Goal: Task Accomplishment & Management: Use online tool/utility

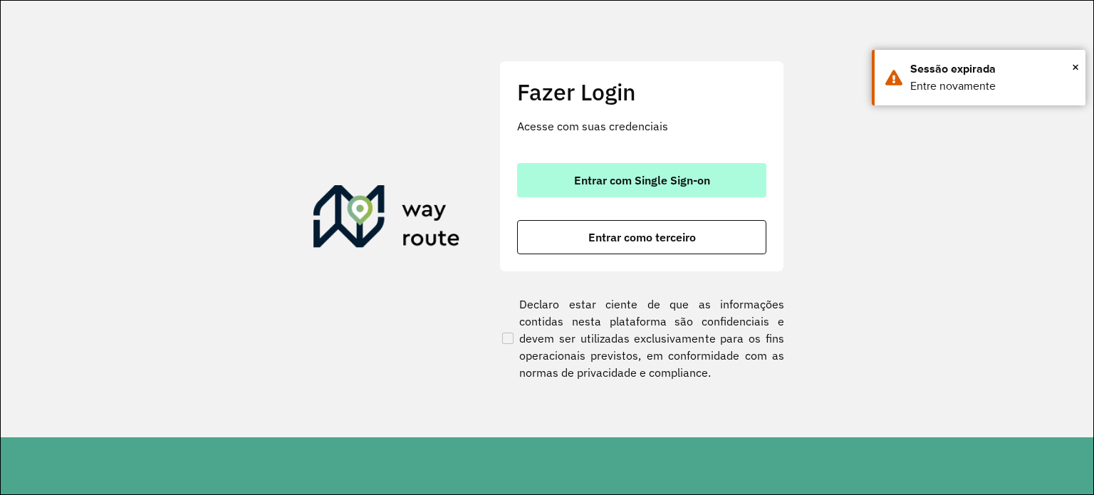
click at [663, 179] on span "Entrar com Single Sign-on" at bounding box center [642, 179] width 136 height 11
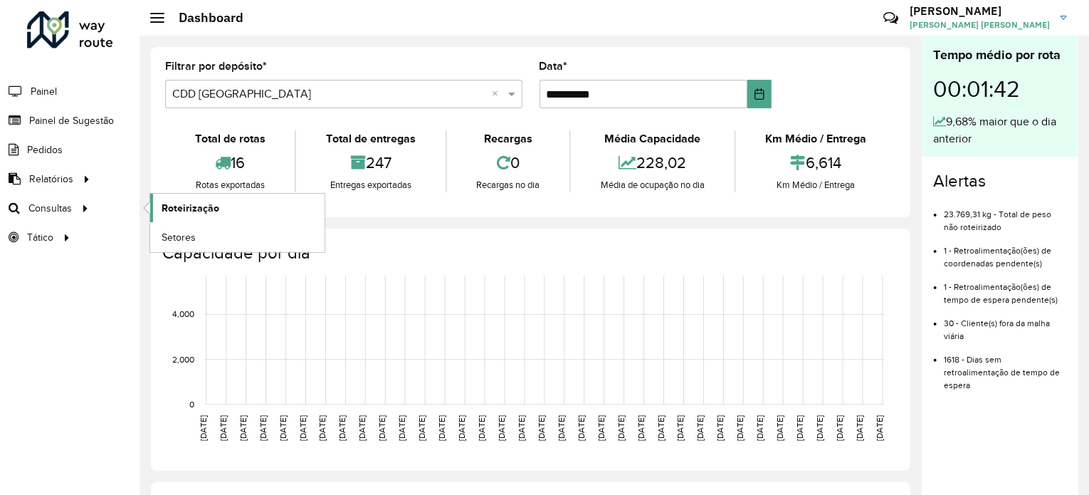
click at [194, 201] on span "Roteirização" at bounding box center [191, 208] width 58 height 15
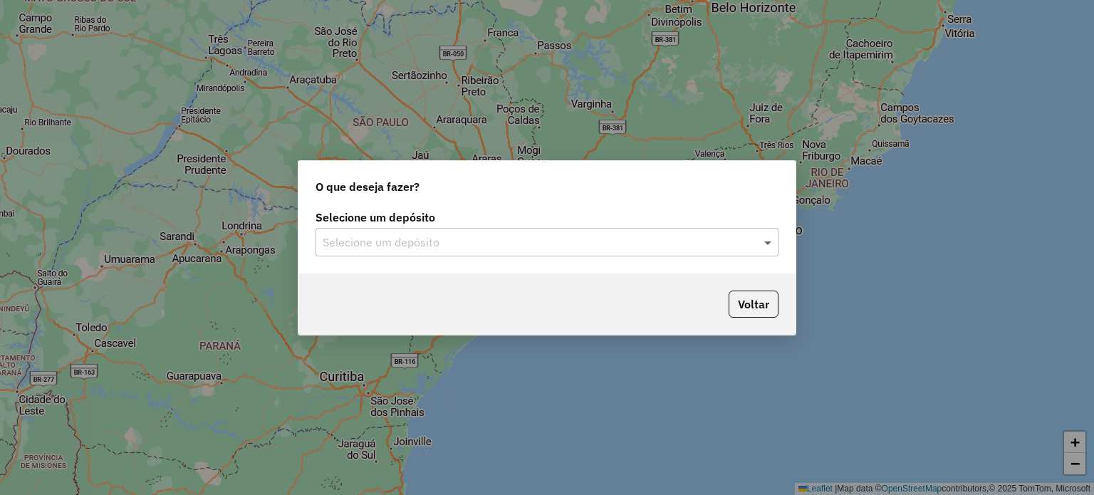
click at [765, 247] on span at bounding box center [769, 242] width 18 height 17
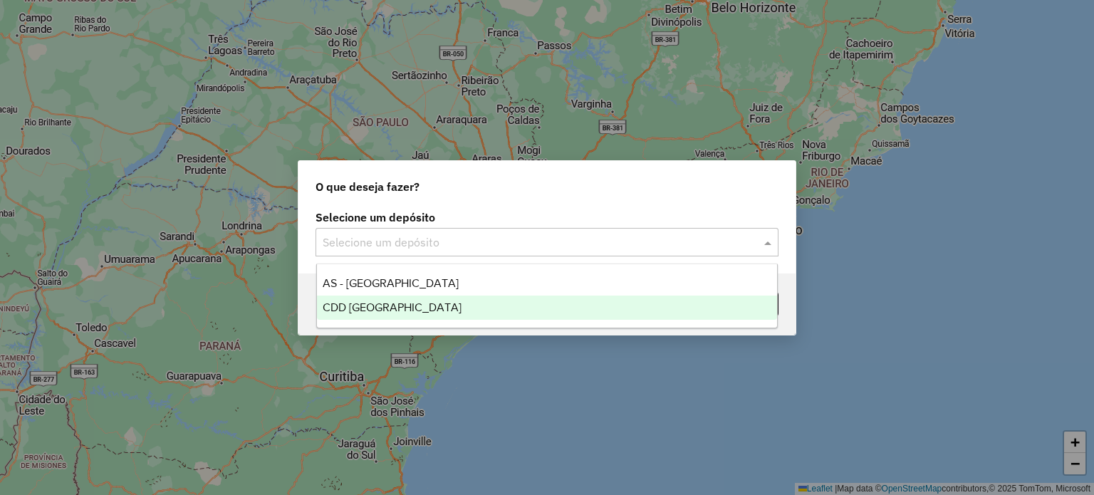
click at [447, 313] on div "CDD [GEOGRAPHIC_DATA]" at bounding box center [547, 307] width 461 height 24
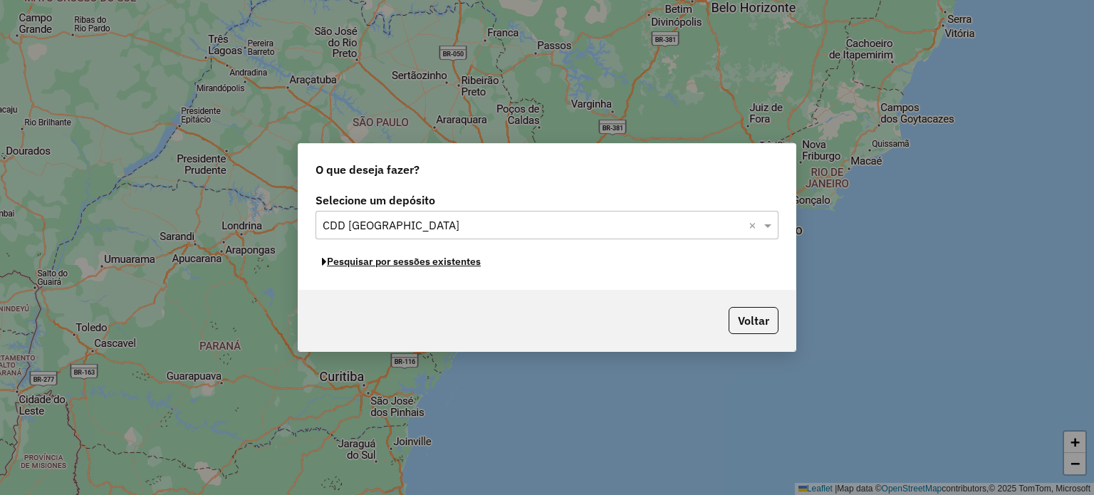
click at [468, 263] on button "Pesquisar por sessões existentes" at bounding box center [401, 262] width 172 height 22
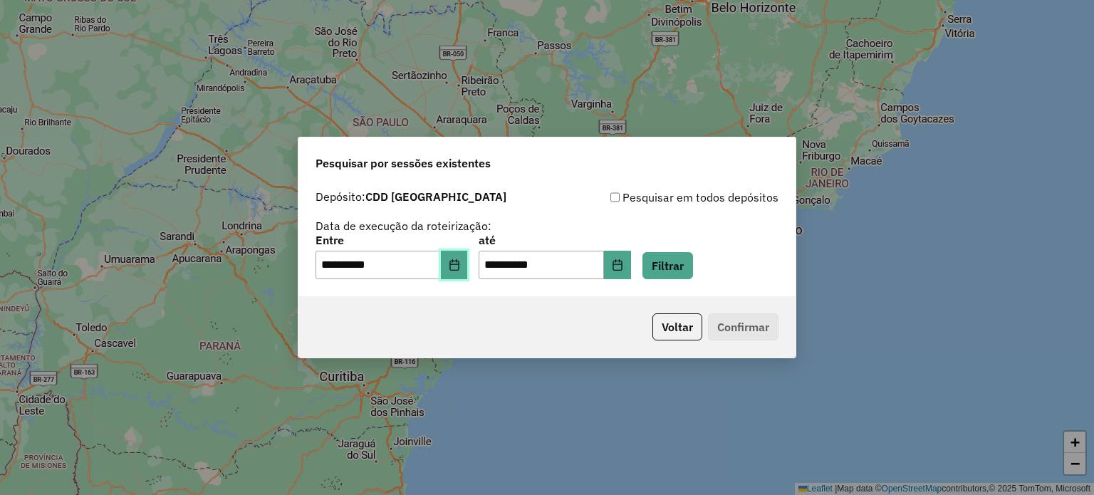
click at [460, 270] on icon "Choose Date" at bounding box center [454, 264] width 11 height 11
click at [599, 314] on div "Voltar Confirmar" at bounding box center [546, 326] width 497 height 61
click at [693, 273] on button "Filtrar" at bounding box center [667, 265] width 51 height 27
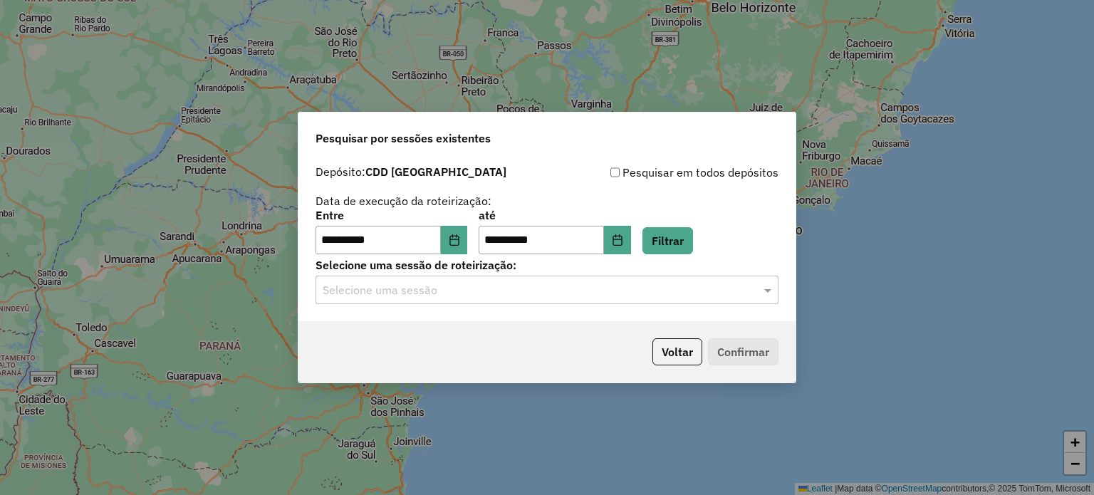
click at [562, 278] on div "Selecione uma sessão" at bounding box center [546, 290] width 463 height 28
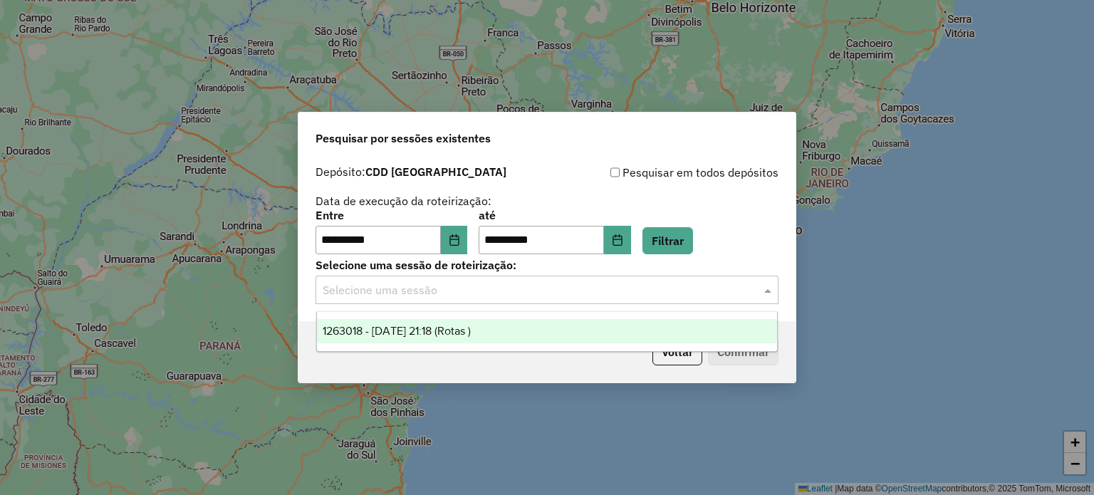
click at [428, 325] on span "1263018 - 10/09/2025 21:18 (Rotas )" at bounding box center [397, 331] width 148 height 12
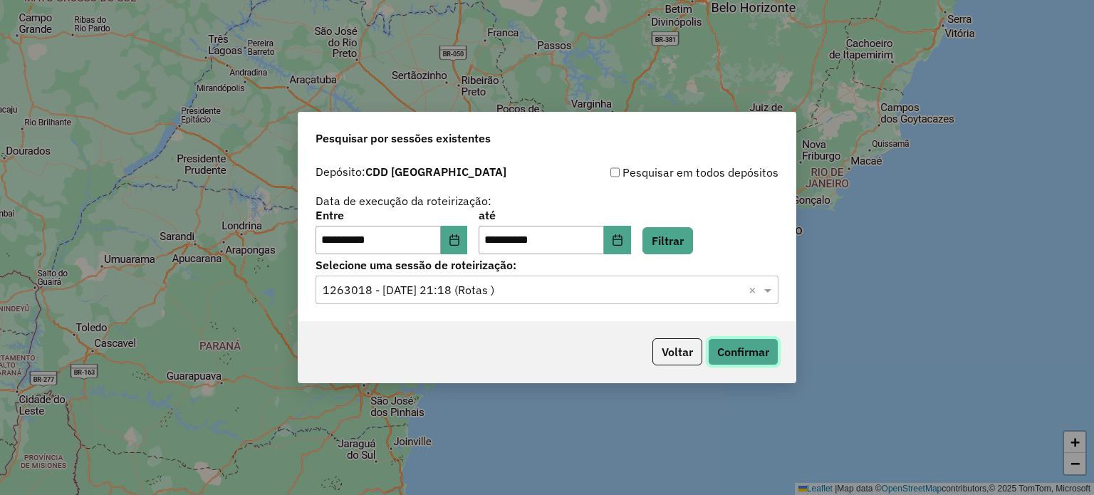
click at [746, 352] on button "Confirmar" at bounding box center [743, 351] width 70 height 27
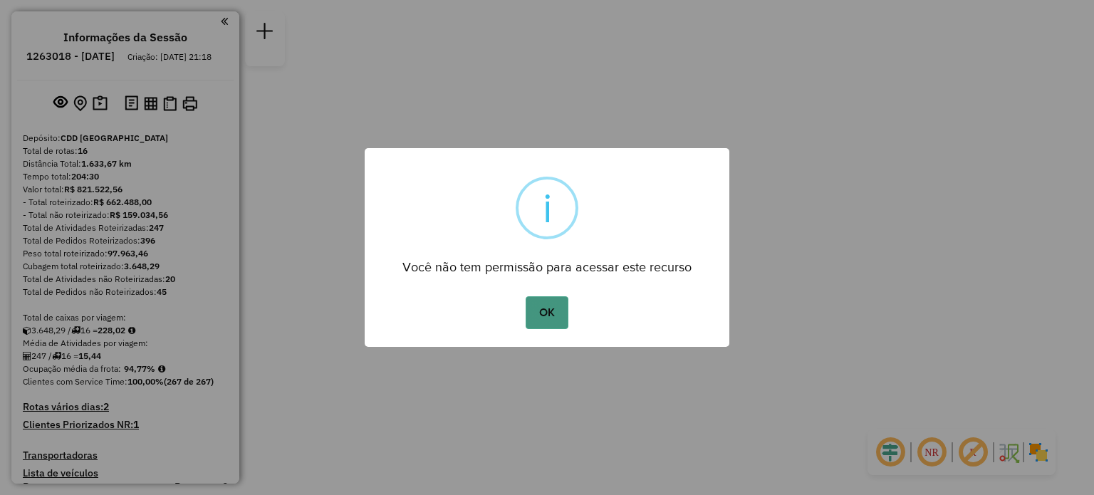
click at [564, 313] on button "OK" at bounding box center [546, 312] width 42 height 33
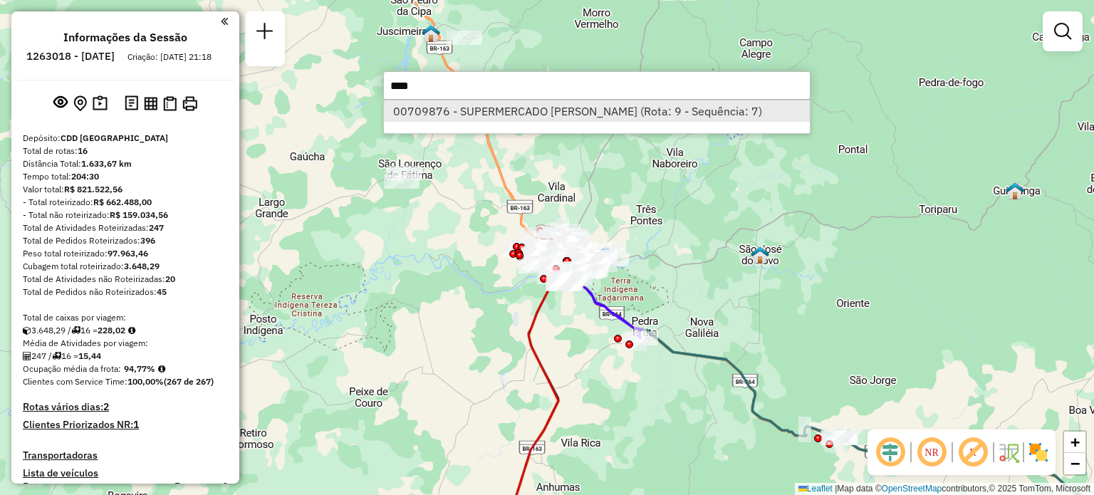
type input "****"
click at [611, 114] on li "00709876 - SUPERMERCADO [PERSON_NAME] (Rota: 9 - Sequência: 7)" at bounding box center [597, 110] width 426 height 21
select select "**********"
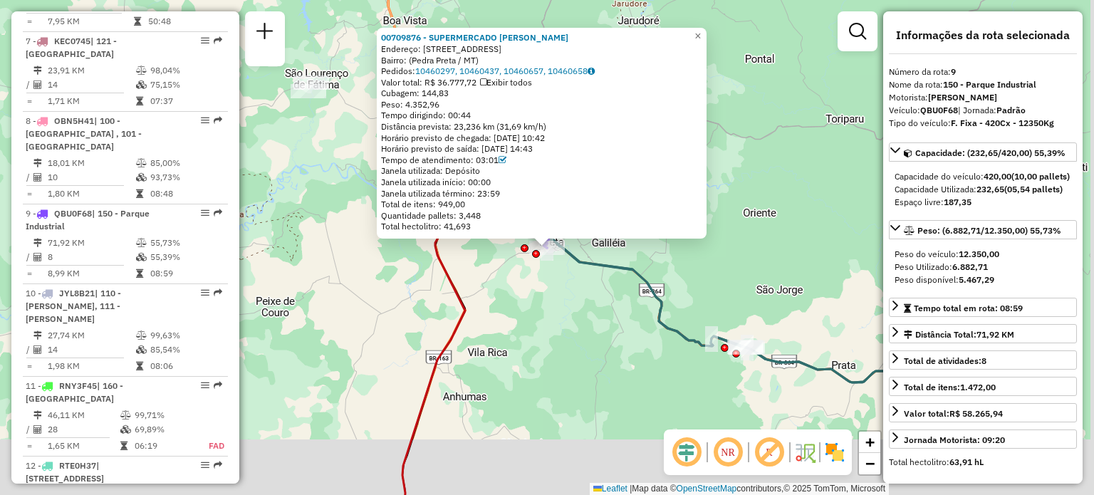
scroll to position [1145, 0]
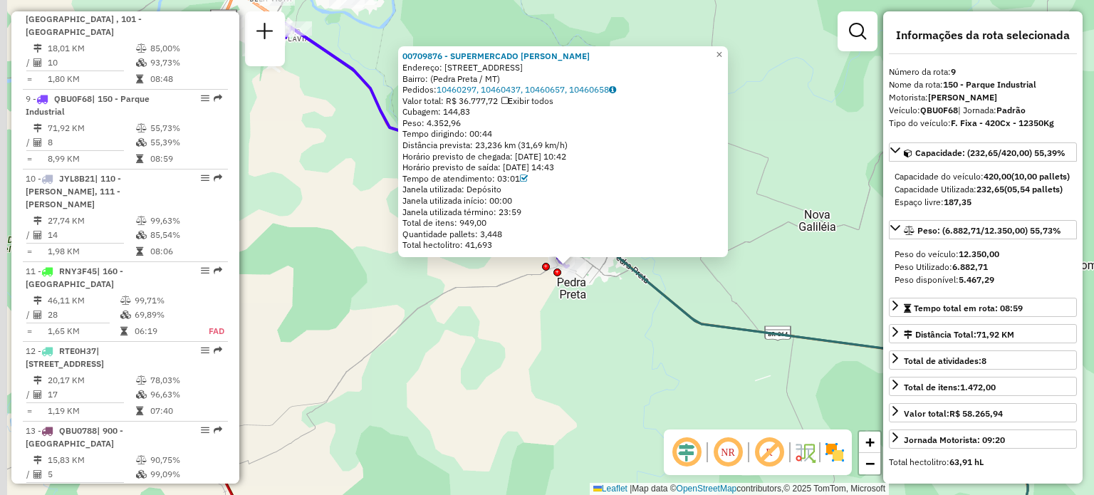
drag, startPoint x: 577, startPoint y: 239, endPoint x: 608, endPoint y: 315, distance: 82.4
click at [608, 315] on div "00709876 - SUPERMERCADO [PERSON_NAME]: [STREET_ADDRESS]: ([GEOGRAPHIC_DATA] / M…" at bounding box center [547, 247] width 1094 height 495
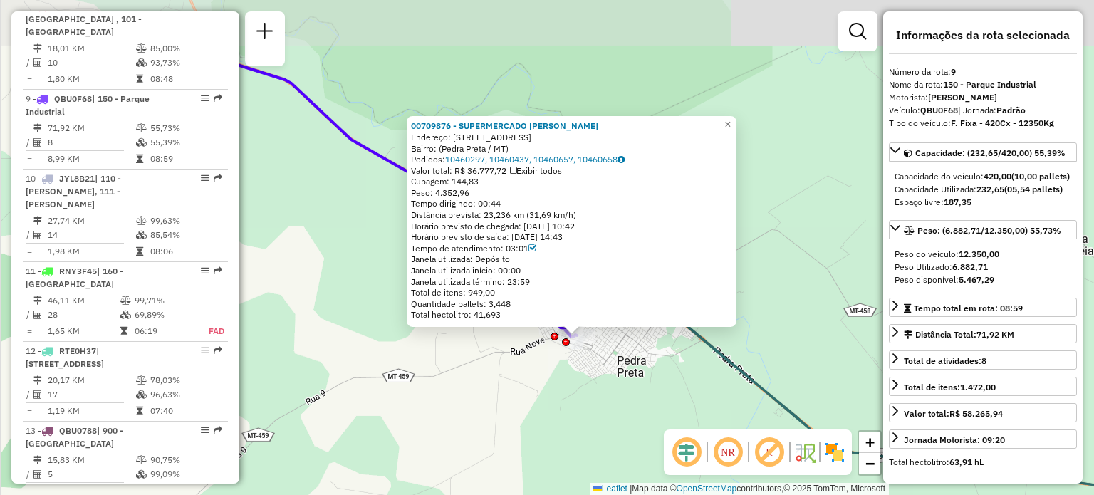
drag, startPoint x: 592, startPoint y: 290, endPoint x: 627, endPoint y: 378, distance: 94.9
click at [627, 378] on div "00709876 - SUPERMERCADO [PERSON_NAME]: [STREET_ADDRESS]: ([GEOGRAPHIC_DATA] / M…" at bounding box center [547, 247] width 1094 height 495
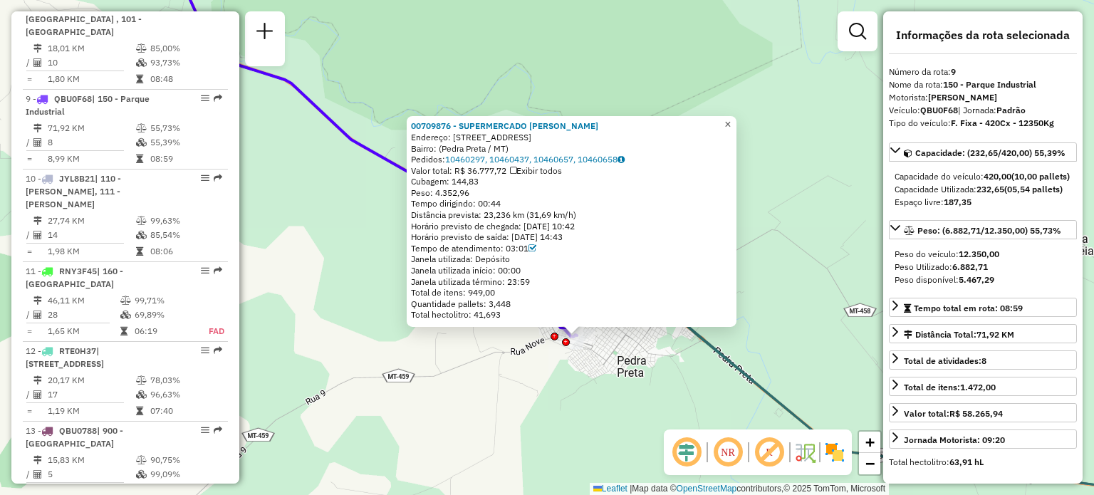
click at [730, 120] on span "×" at bounding box center [727, 124] width 6 height 12
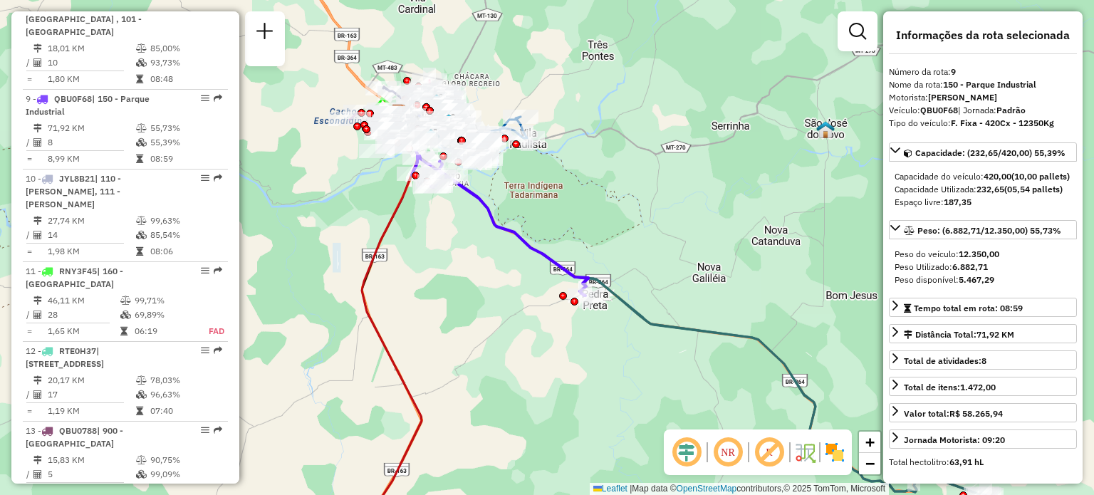
drag, startPoint x: 526, startPoint y: 251, endPoint x: 543, endPoint y: 293, distance: 44.7
click at [544, 292] on icon at bounding box center [500, 225] width 175 height 140
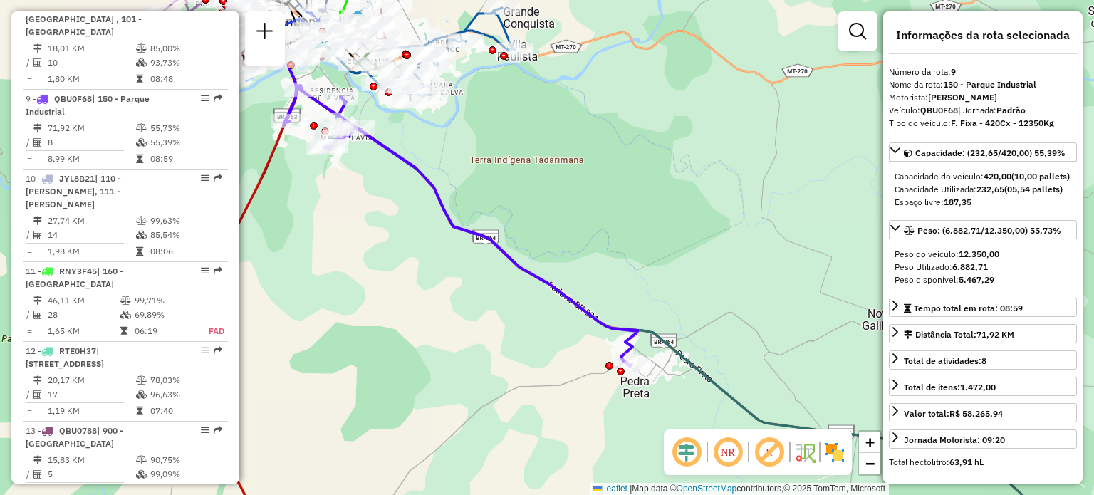
drag, startPoint x: 666, startPoint y: 332, endPoint x: 572, endPoint y: 278, distance: 108.1
click at [572, 279] on div "Janela de atendimento Grade de atendimento Capacidade Transportadoras Veículos …" at bounding box center [547, 247] width 1094 height 495
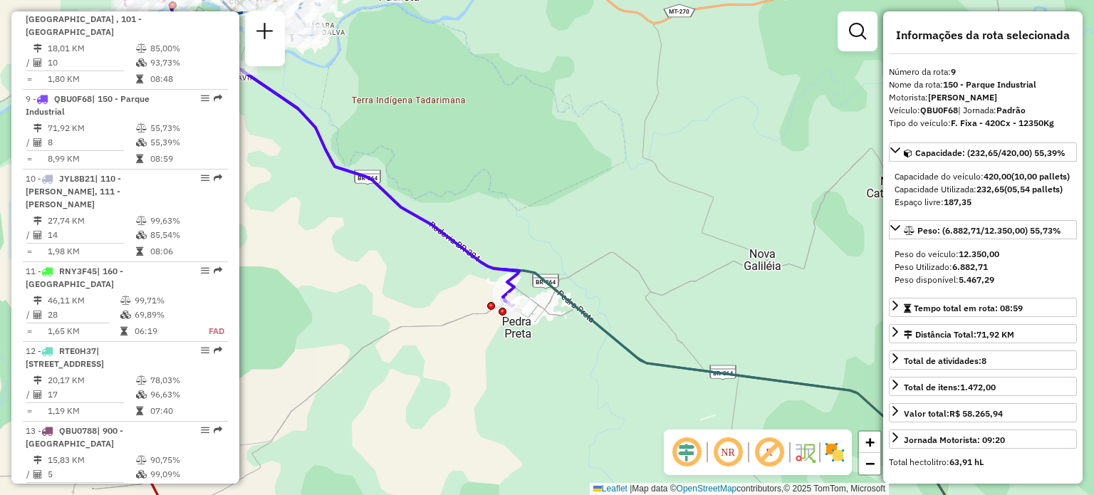
drag, startPoint x: 530, startPoint y: 305, endPoint x: 578, endPoint y: 295, distance: 48.7
click at [578, 295] on div "Janela de atendimento Grade de atendimento Capacidade Transportadoras Veículos …" at bounding box center [547, 247] width 1094 height 495
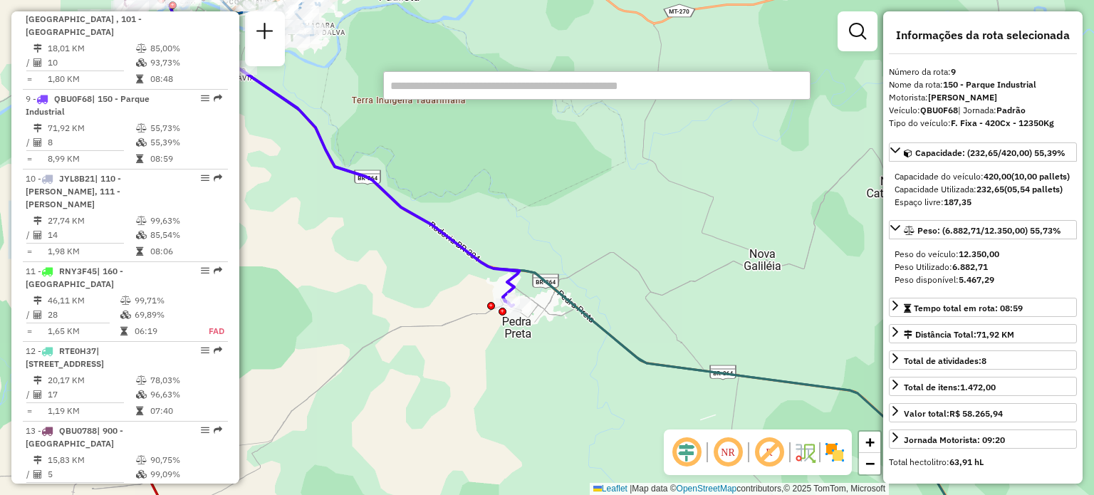
paste input "****"
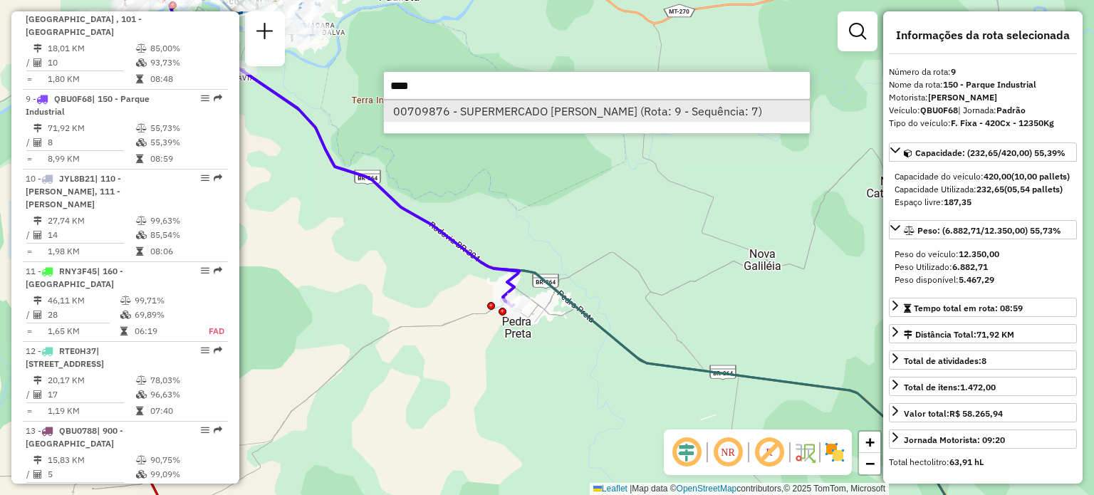
type input "****"
click at [540, 118] on li "00709876 - SUPERMERCADO [PERSON_NAME] (Rota: 9 - Sequência: 7)" at bounding box center [597, 110] width 426 height 21
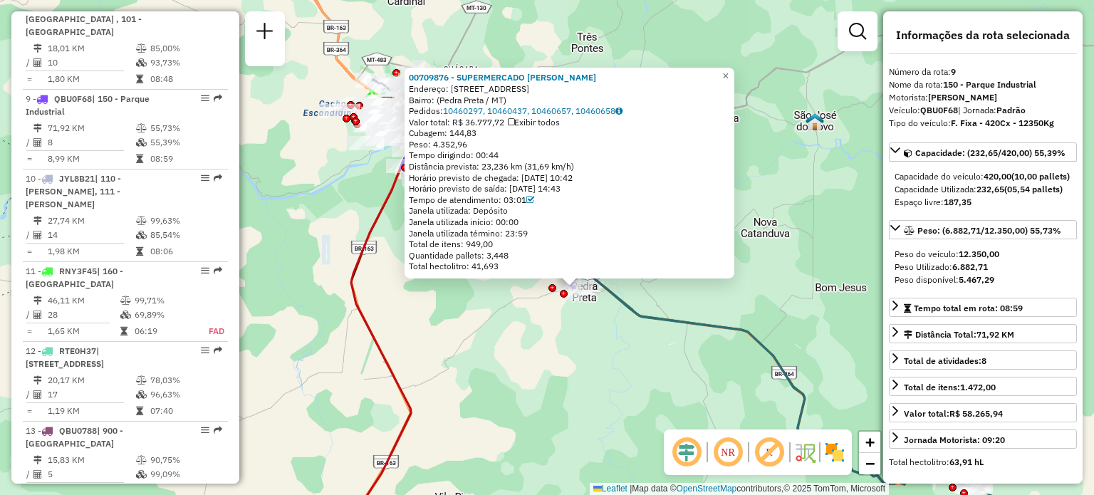
drag, startPoint x: 686, startPoint y: 276, endPoint x: 646, endPoint y: 327, distance: 64.9
click at [646, 327] on div "00709876 - SUPERMERCADO [PERSON_NAME]: [STREET_ADDRESS]: ([GEOGRAPHIC_DATA] / M…" at bounding box center [547, 247] width 1094 height 495
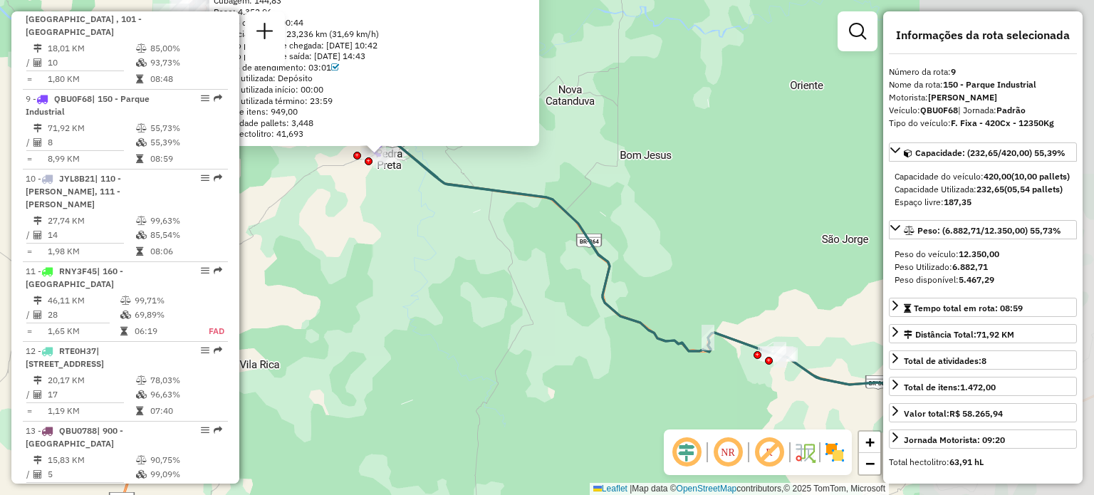
drag, startPoint x: 734, startPoint y: 341, endPoint x: 549, endPoint y: 173, distance: 250.0
click at [550, 174] on div "00709876 - SUPERMERCADO [PERSON_NAME]: [STREET_ADDRESS]: ([GEOGRAPHIC_DATA] / M…" at bounding box center [547, 247] width 1094 height 495
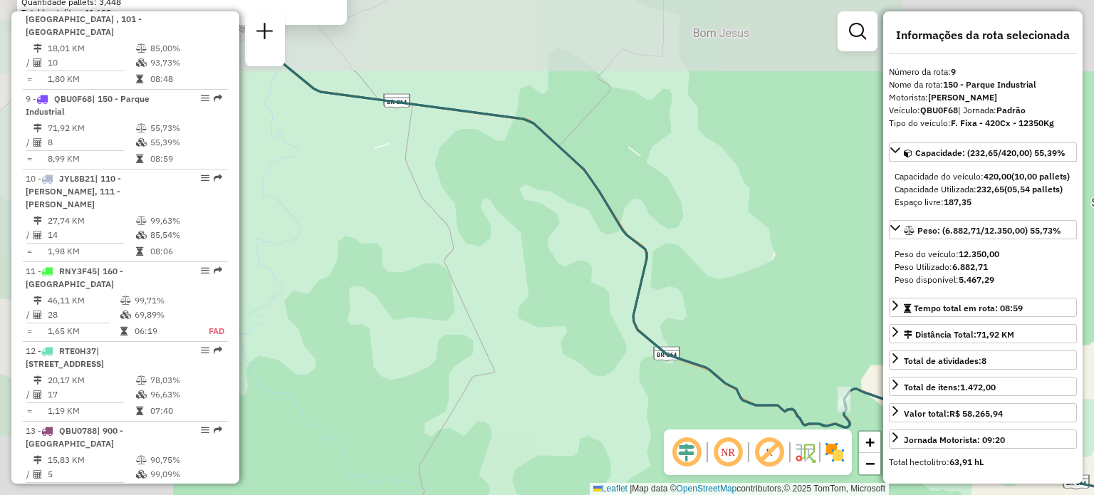
drag, startPoint x: 613, startPoint y: 228, endPoint x: 788, endPoint y: 311, distance: 193.9
click at [788, 311] on div "00709876 - SUPERMERCADO [PERSON_NAME]: [STREET_ADDRESS]: ([GEOGRAPHIC_DATA] / M…" at bounding box center [547, 247] width 1094 height 495
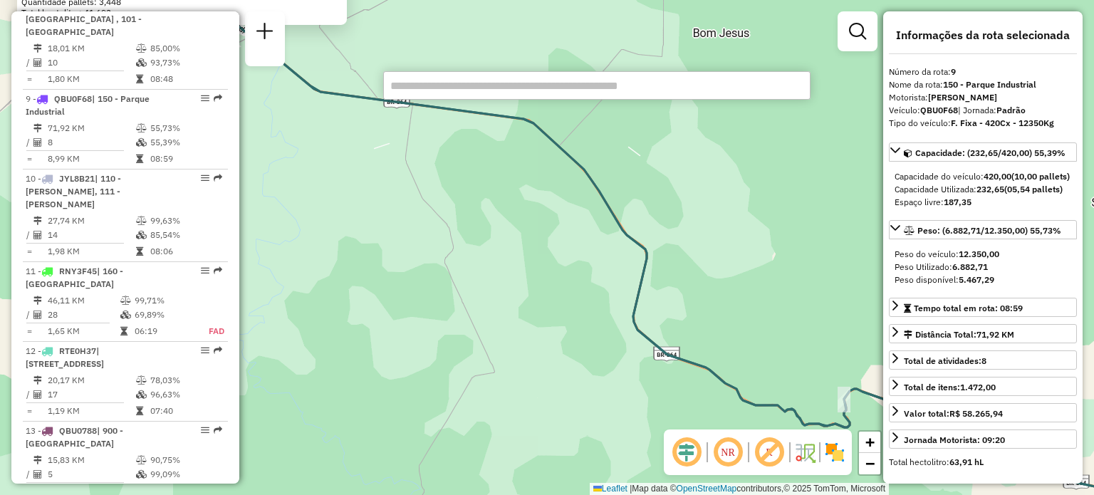
paste input "*******"
type input "*******"
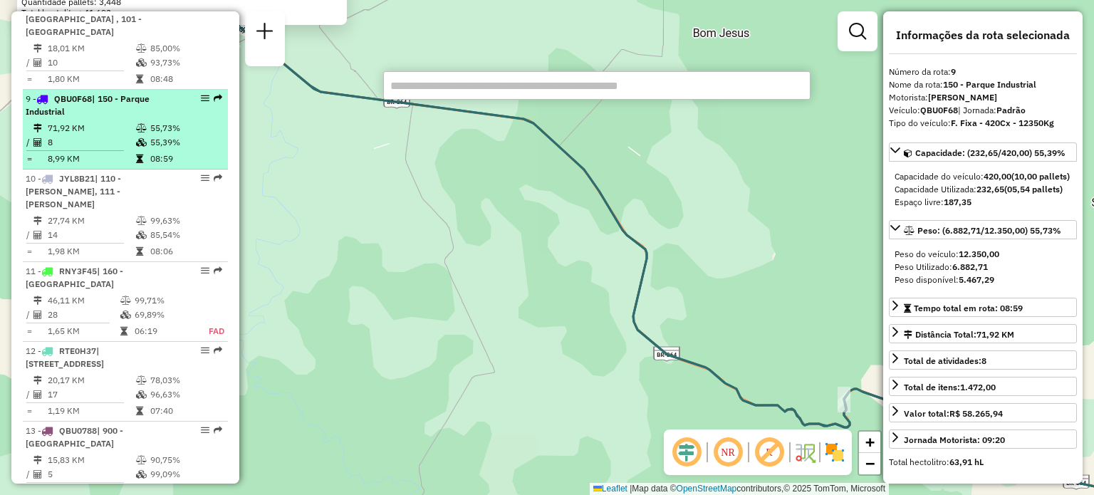
click at [127, 90] on li "9 - QBU0F68 | 150 - Parque Industrial 71,92 KM 55,73% / 8 55,39% = 8,99 KM 08:59" at bounding box center [125, 130] width 205 height 80
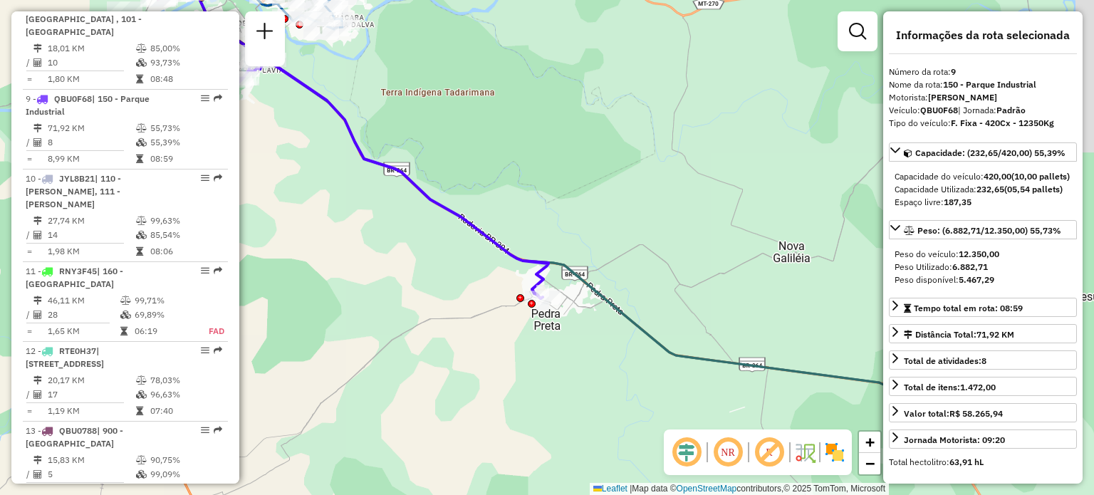
drag, startPoint x: 713, startPoint y: 310, endPoint x: 524, endPoint y: 179, distance: 229.7
click at [524, 179] on div "Janela de atendimento Grade de atendimento Capacidade Transportadoras Veículos …" at bounding box center [547, 247] width 1094 height 495
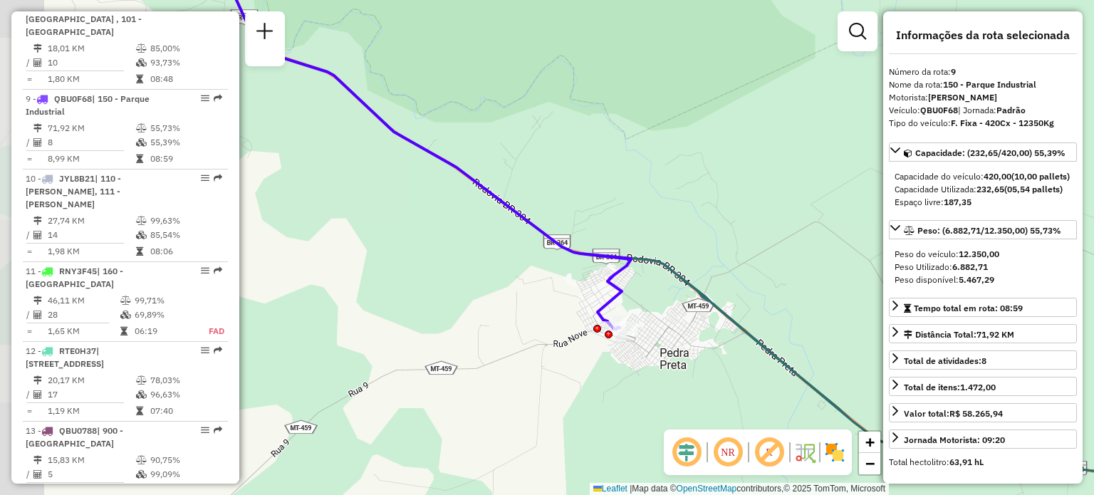
click at [733, 244] on div "Janela de atendimento Grade de atendimento Capacidade Transportadoras Veículos …" at bounding box center [547, 247] width 1094 height 495
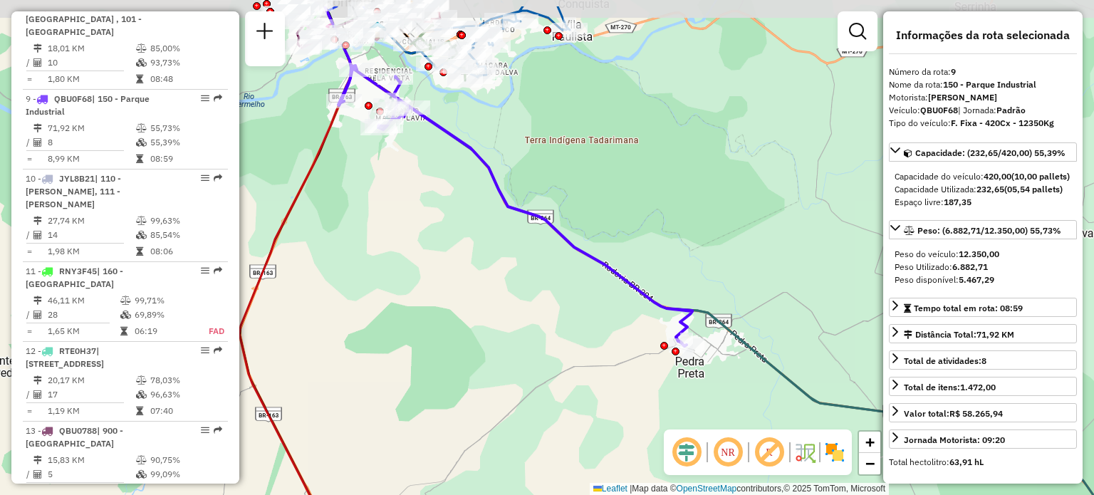
drag, startPoint x: 715, startPoint y: 196, endPoint x: 728, endPoint y: 248, distance: 54.1
click at [728, 248] on div "Janela de atendimento Grade de atendimento Capacidade Transportadoras Veículos …" at bounding box center [547, 247] width 1094 height 495
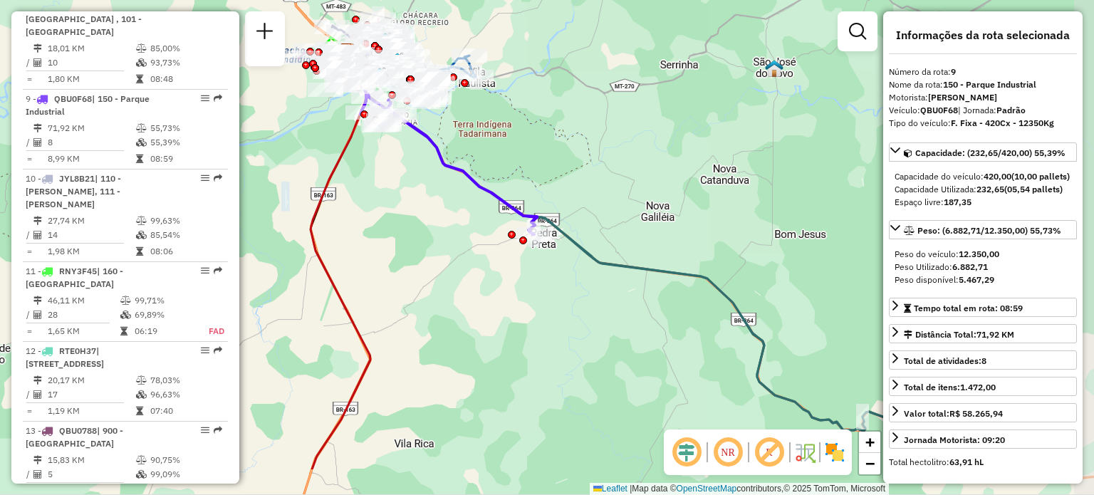
drag, startPoint x: 788, startPoint y: 292, endPoint x: 615, endPoint y: 218, distance: 188.2
click at [615, 218] on div "Janela de atendimento Grade de atendimento Capacidade Transportadoras Veículos …" at bounding box center [547, 247] width 1094 height 495
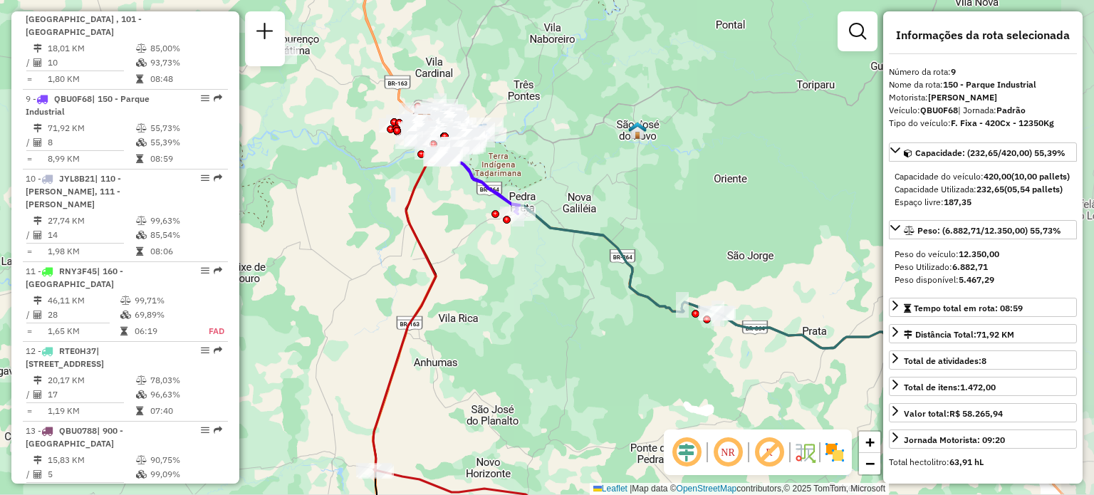
drag, startPoint x: 669, startPoint y: 239, endPoint x: 620, endPoint y: 229, distance: 50.3
click at [620, 229] on div "Janela de atendimento Grade de atendimento Capacidade Transportadoras Veículos …" at bounding box center [547, 247] width 1094 height 495
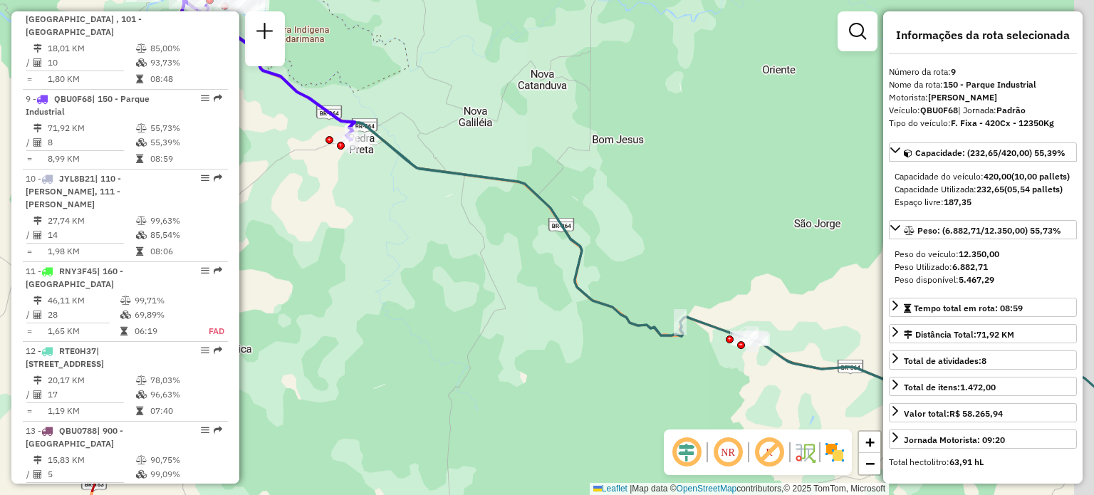
drag, startPoint x: 693, startPoint y: 266, endPoint x: 626, endPoint y: 231, distance: 76.4
click at [626, 231] on div "Janela de atendimento Grade de atendimento Capacidade Transportadoras Veículos …" at bounding box center [547, 247] width 1094 height 495
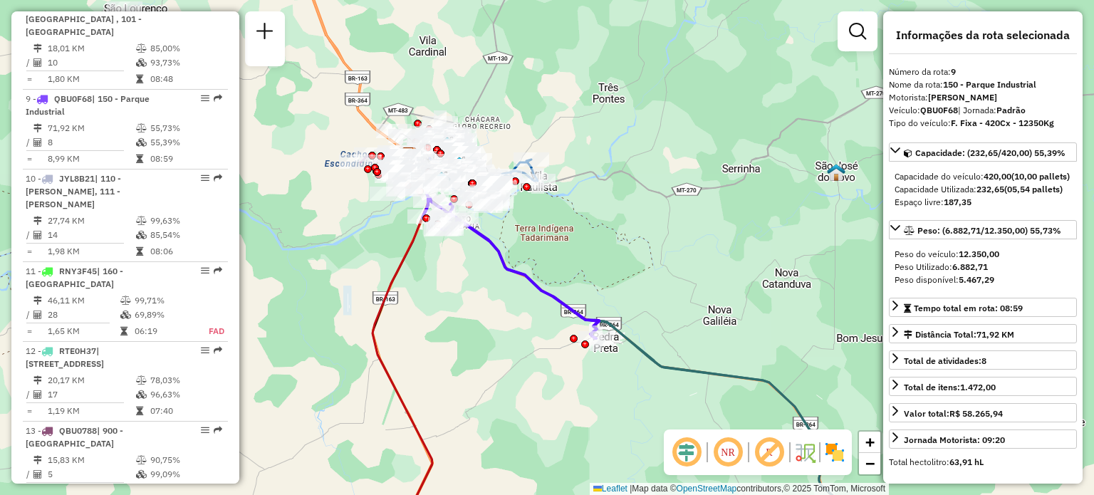
drag, startPoint x: 542, startPoint y: 206, endPoint x: 760, endPoint y: 395, distance: 288.7
click at [763, 399] on icon at bounding box center [949, 424] width 1007 height 427
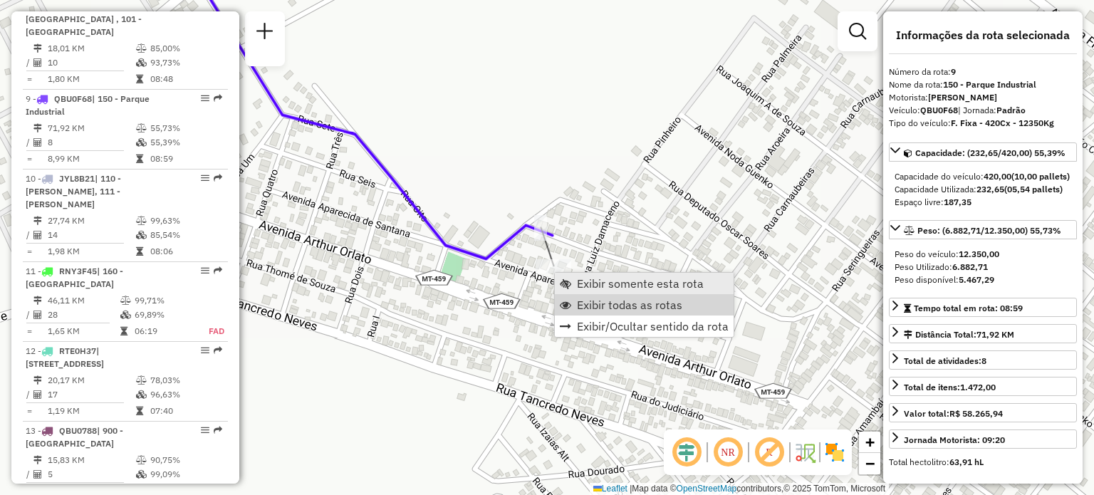
click at [622, 293] on link "Exibir somente esta rota" at bounding box center [644, 283] width 179 height 21
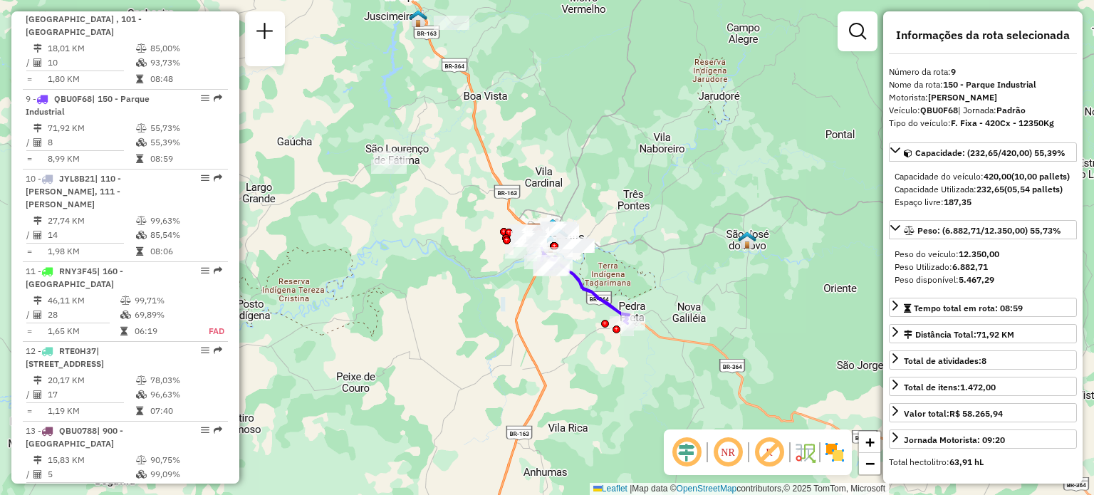
drag, startPoint x: 681, startPoint y: 320, endPoint x: 673, endPoint y: 308, distance: 15.0
click at [673, 308] on div "Janela de atendimento Grade de atendimento Capacidade Transportadoras Veículos …" at bounding box center [547, 247] width 1094 height 495
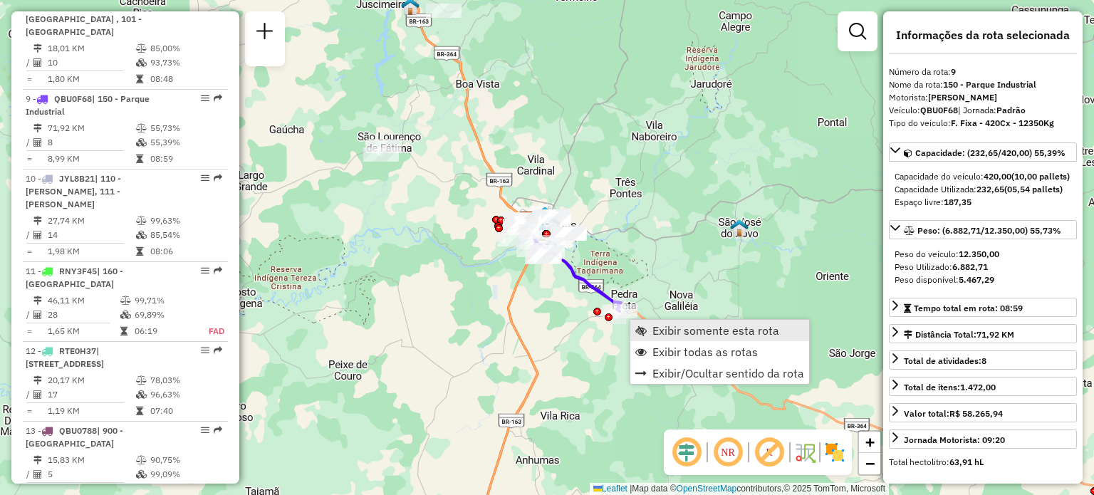
click at [657, 326] on span "Exibir somente esta rota" at bounding box center [715, 330] width 127 height 11
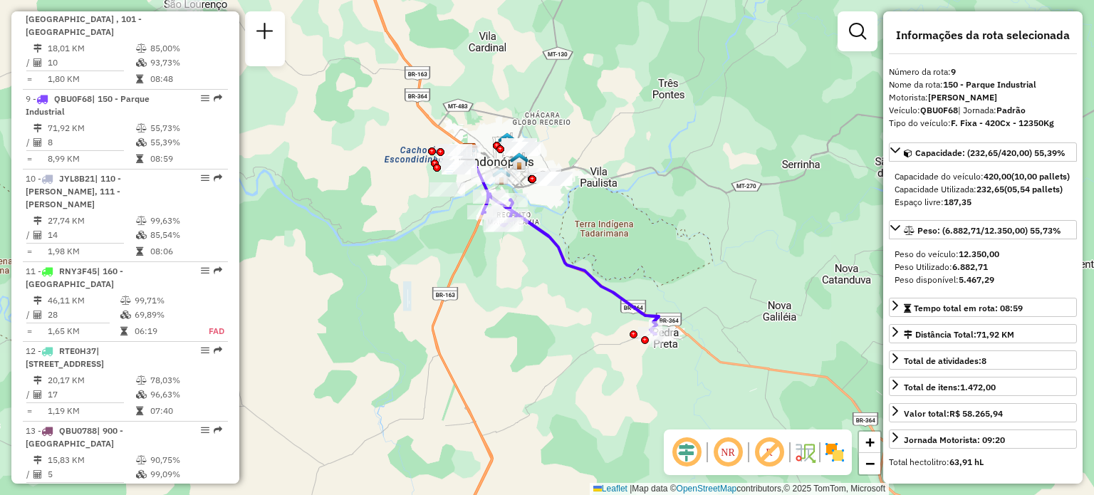
drag, startPoint x: 691, startPoint y: 311, endPoint x: 644, endPoint y: 283, distance: 54.0
click at [644, 283] on div "Janela de atendimento Grade de atendimento Capacidade Transportadoras Veículos …" at bounding box center [547, 247] width 1094 height 495
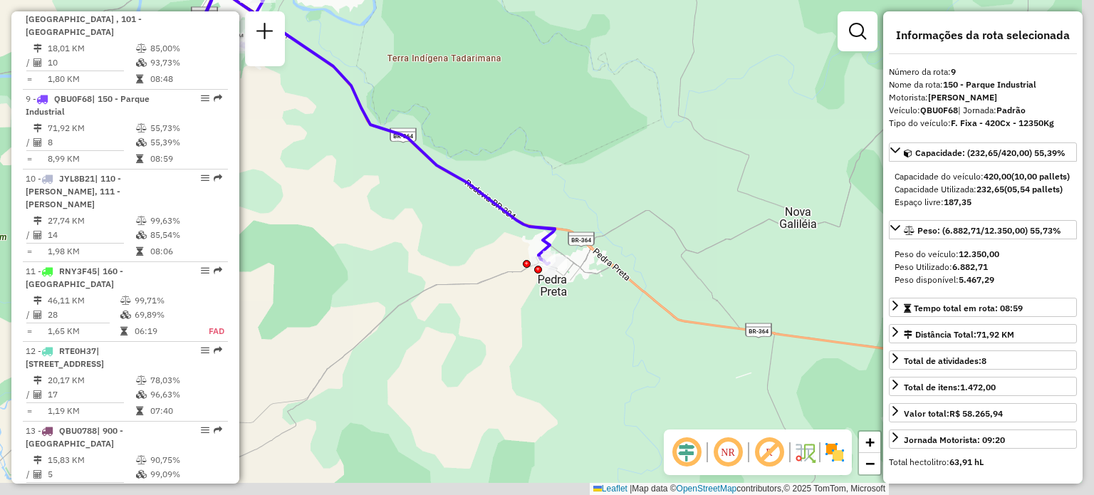
drag, startPoint x: 702, startPoint y: 324, endPoint x: 609, endPoint y: 209, distance: 147.8
click at [609, 209] on div "Janela de atendimento Grade de atendimento Capacidade Transportadoras Veículos …" at bounding box center [547, 247] width 1094 height 495
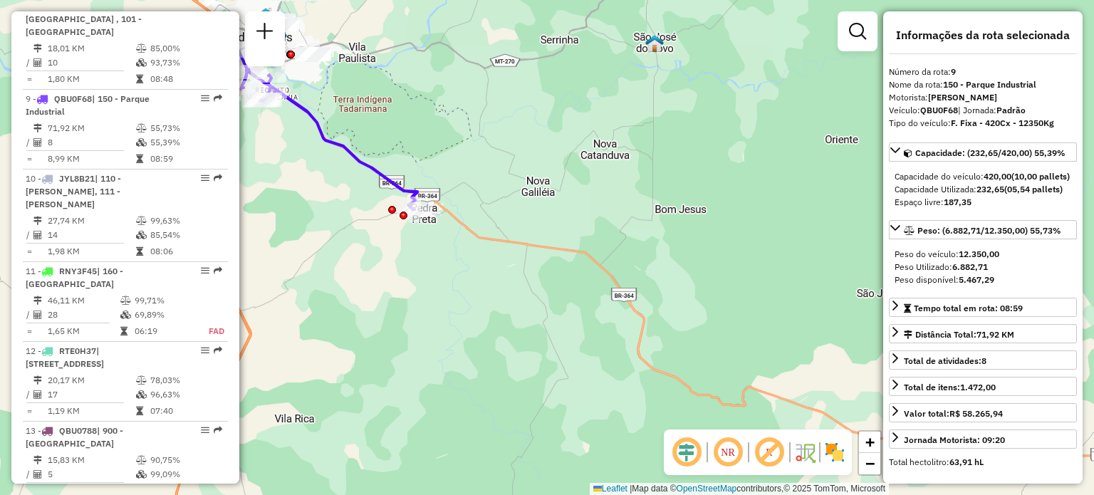
drag, startPoint x: 700, startPoint y: 253, endPoint x: 530, endPoint y: 226, distance: 171.5
click at [530, 226] on div "Janela de atendimento Grade de atendimento Capacidade Transportadoras Veículos …" at bounding box center [547, 247] width 1094 height 495
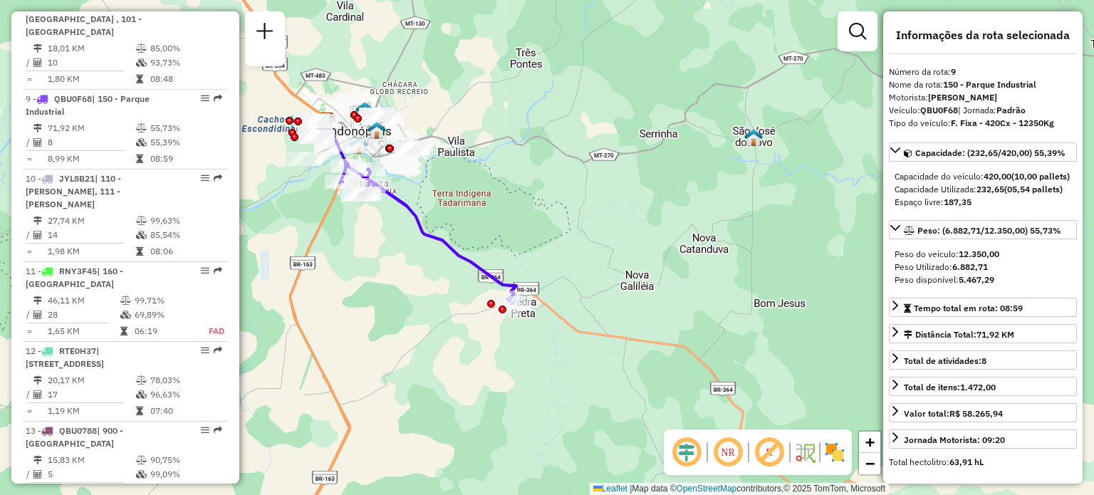
drag, startPoint x: 536, startPoint y: 235, endPoint x: 684, endPoint y: 330, distance: 175.8
click at [684, 331] on div "Janela de atendimento Grade de atendimento Capacidade Transportadoras Veículos …" at bounding box center [547, 247] width 1094 height 495
